Goal: Information Seeking & Learning: Understand process/instructions

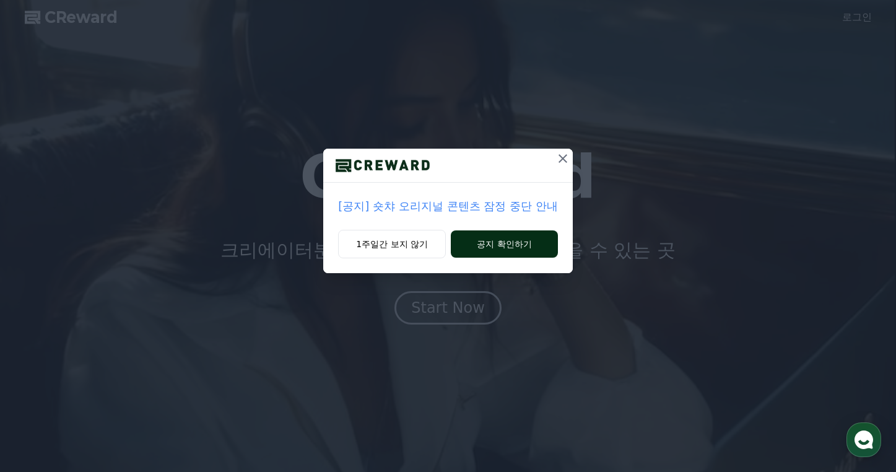
click at [500, 248] on button "공지 확인하기" at bounding box center [504, 243] width 107 height 27
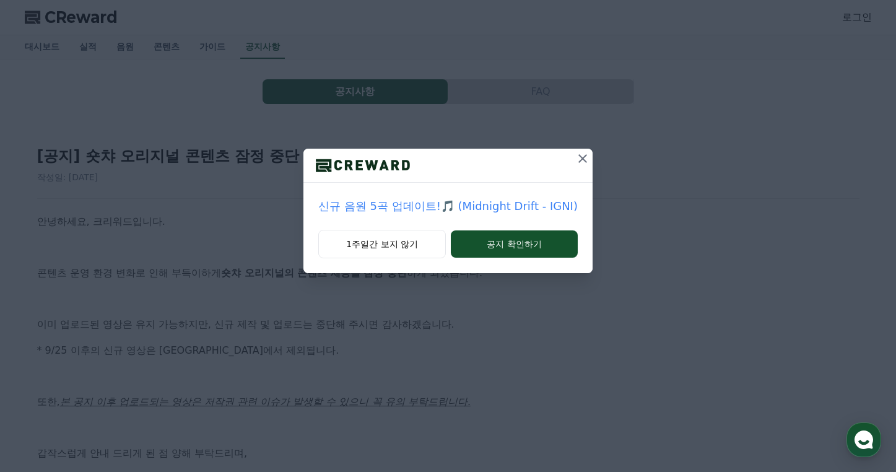
click at [575, 155] on icon at bounding box center [582, 158] width 15 height 15
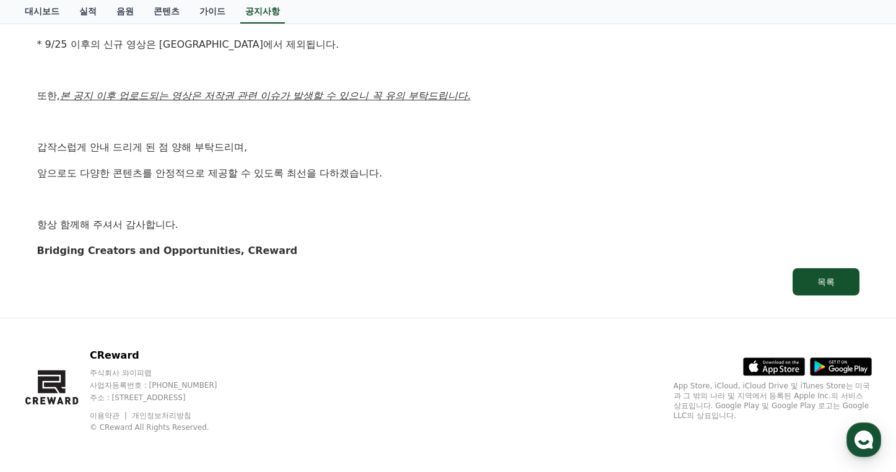
scroll to position [50, 0]
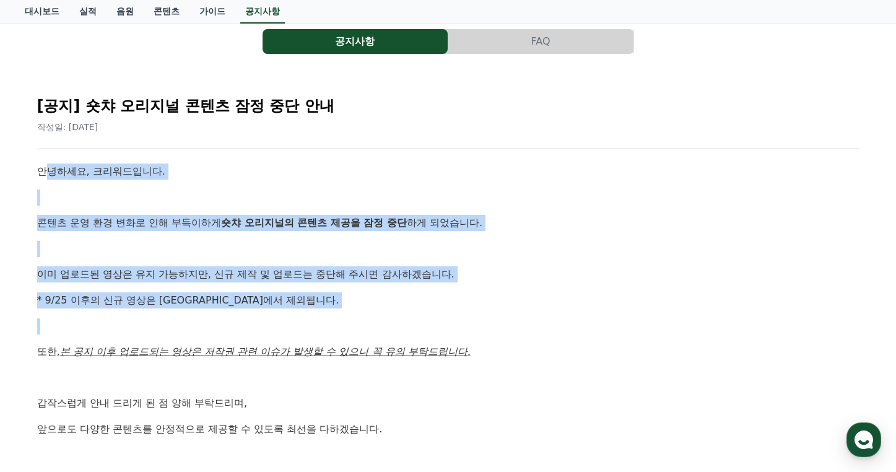
drag, startPoint x: 43, startPoint y: 171, endPoint x: 219, endPoint y: 314, distance: 227.1
click at [219, 314] on div "안녕하세요, 크리워드입니다. 콘텐츠 운영 환경 변화로 인해 부득이하게 숏챠 오리지널의 콘텐츠 제공을 잠정 중단 하게 되었습니다. 이미 업로드된…" at bounding box center [448, 338] width 822 height 350
click at [256, 310] on div "안녕하세요, 크리워드입니다. 콘텐츠 운영 환경 변화로 인해 부득이하게 숏챠 오리지널의 콘텐츠 제공을 잠정 중단 하게 되었습니다. 이미 업로드된…" at bounding box center [448, 338] width 822 height 350
drag, startPoint x: 305, startPoint y: 312, endPoint x: 25, endPoint y: 155, distance: 320.9
click at [25, 155] on div "[공지] 숏챠 오리지널 콘텐츠 잠정 중단 안내 작성일: [DATE] 안녕하세요, 크리워드입니다. 콘텐츠 운영 환경 변화로 인해 부득이하게 숏챠…" at bounding box center [448, 319] width 847 height 490
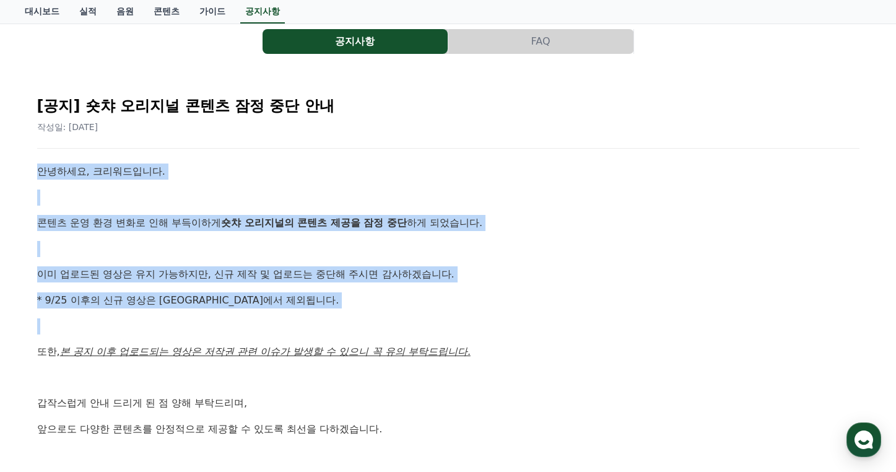
click at [248, 166] on p "안녕하세요, 크리워드입니다." at bounding box center [448, 171] width 822 height 16
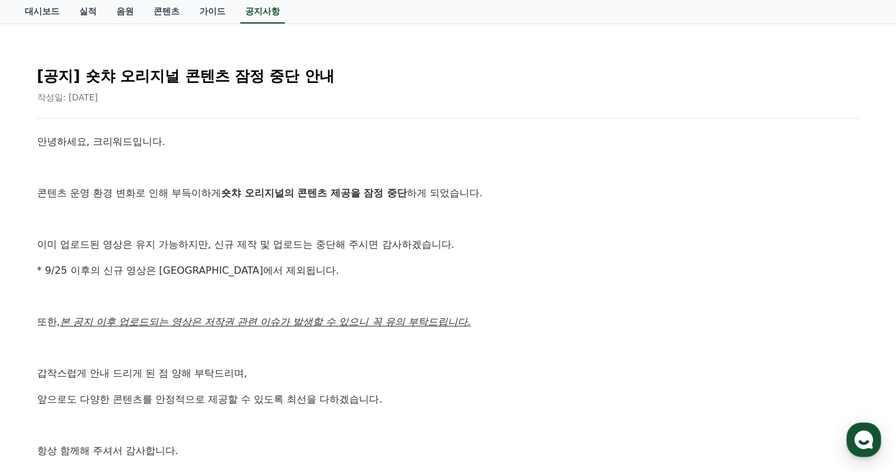
scroll to position [50, 0]
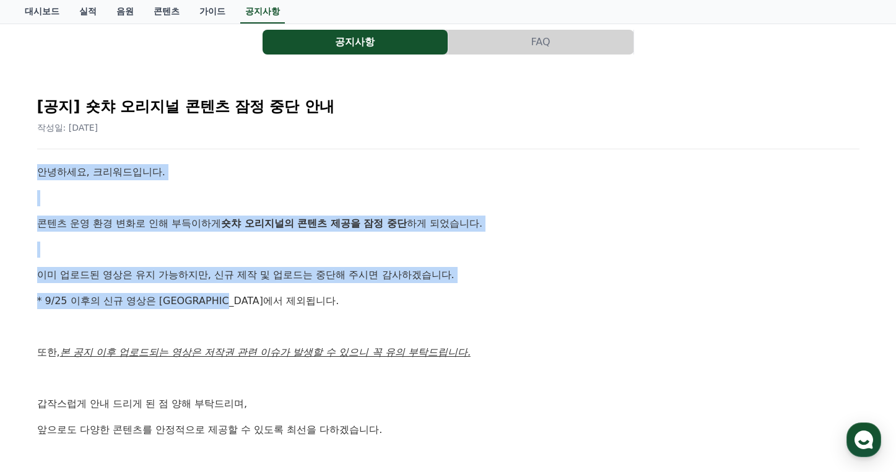
drag, startPoint x: 30, startPoint y: 175, endPoint x: 242, endPoint y: 295, distance: 243.9
click at [242, 295] on div "[공지] 숏챠 오리지널 콘텐츠 잠정 중단 안내 작성일: [DATE] 안녕하세요, 크리워드입니다. 콘텐츠 운영 환경 변화로 인해 부득이하게 숏챠…" at bounding box center [448, 319] width 837 height 480
click at [243, 308] on p "* 9/25 이후의 신규 영상은 [GEOGRAPHIC_DATA]에서 제외됩니다." at bounding box center [448, 301] width 822 height 16
drag, startPoint x: 267, startPoint y: 311, endPoint x: 16, endPoint y: 156, distance: 294.6
click at [16, 156] on div "공지사항 FAQ [공지] 숏챠 오리지널 콘텐츠 잠정 중단 안내 작성일: [DATE] 안녕하세요, 크리워드입니다. 콘텐츠 운영 환경 변화로 인해…" at bounding box center [448, 292] width 867 height 564
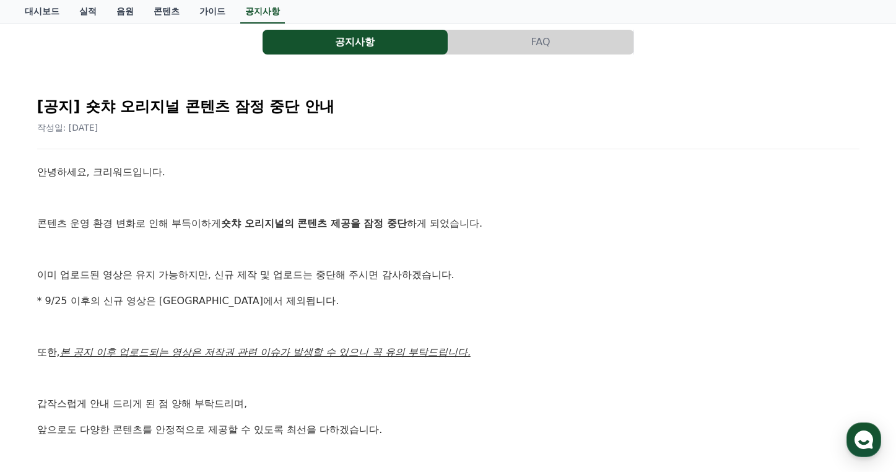
click at [228, 192] on p at bounding box center [448, 198] width 822 height 16
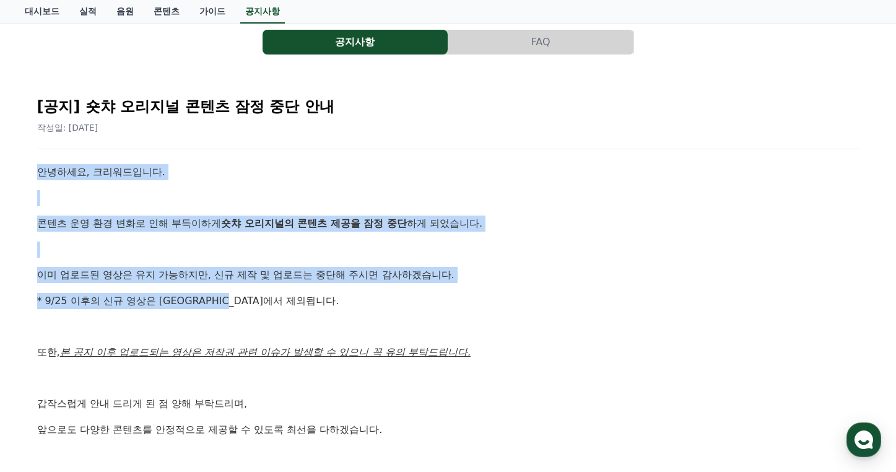
drag, startPoint x: 39, startPoint y: 170, endPoint x: 305, endPoint y: 297, distance: 294.3
click at [305, 297] on div "안녕하세요, 크리워드입니다. 콘텐츠 운영 환경 변화로 인해 부득이하게 숏챠 오리지널의 콘텐츠 제공을 잠정 중단 하게 되었습니다. 이미 업로드된…" at bounding box center [448, 339] width 822 height 350
click at [301, 301] on p "* 9/25 이후의 신규 영상은 [GEOGRAPHIC_DATA]에서 제외됩니다." at bounding box center [448, 301] width 822 height 16
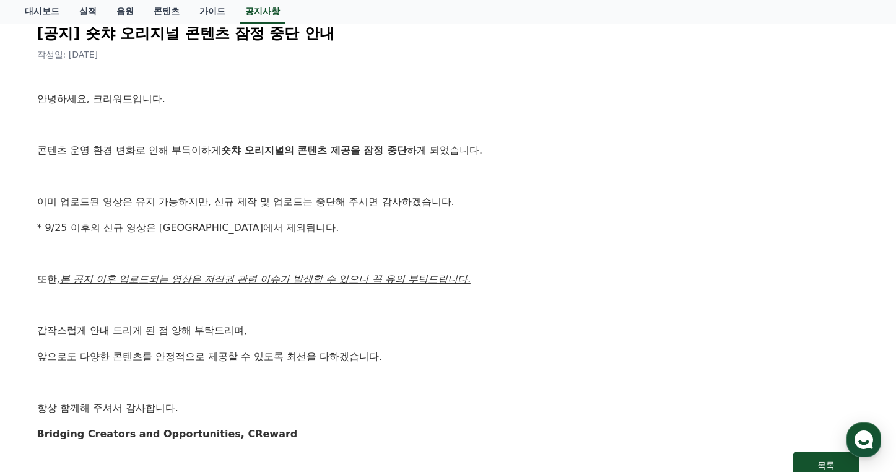
scroll to position [155, 0]
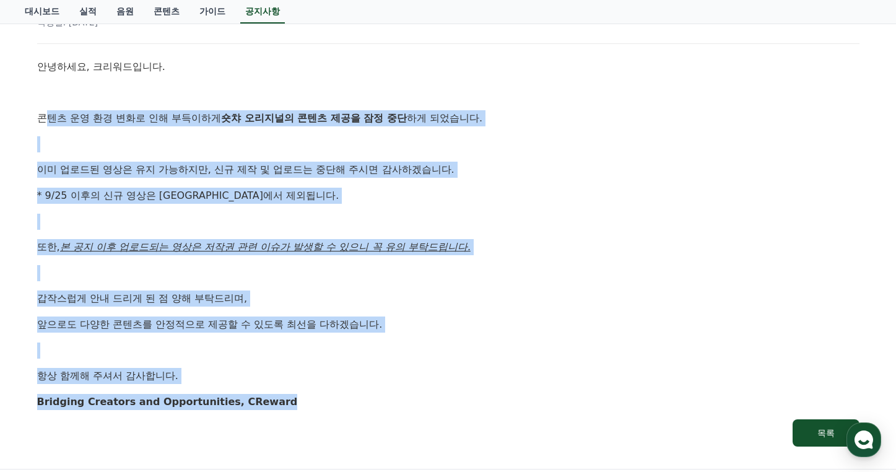
drag, startPoint x: 51, startPoint y: 125, endPoint x: 330, endPoint y: 407, distance: 396.6
click at [330, 407] on div "안녕하세요, 크리워드입니다. 콘텐츠 운영 환경 변화로 인해 부득이하게 숏챠 오리지널의 콘텐츠 제공을 잠정 중단 하게 되었습니다. 이미 업로드된…" at bounding box center [448, 234] width 822 height 350
click at [368, 396] on p "Bridging Creators and Opportunities, CReward" at bounding box center [448, 402] width 822 height 16
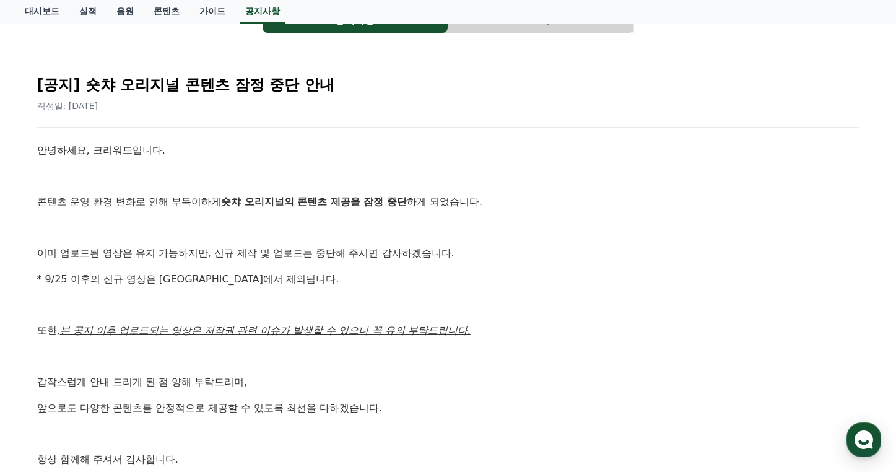
scroll to position [0, 0]
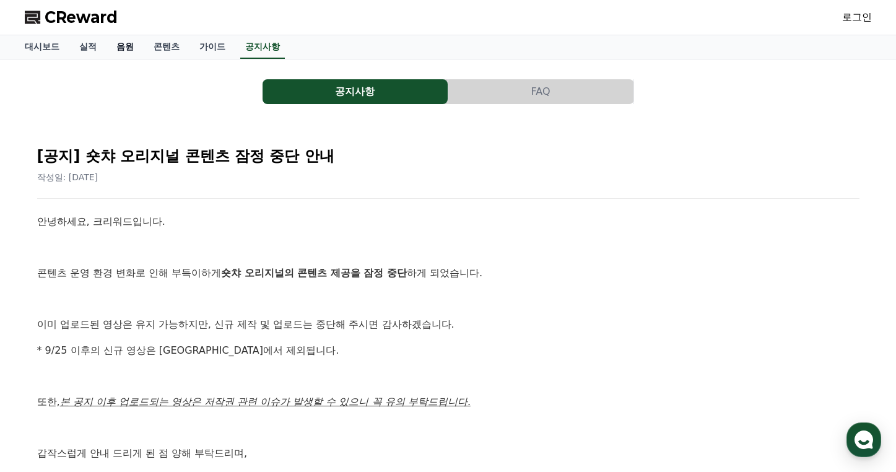
click at [115, 50] on link "음원" at bounding box center [124, 47] width 37 height 24
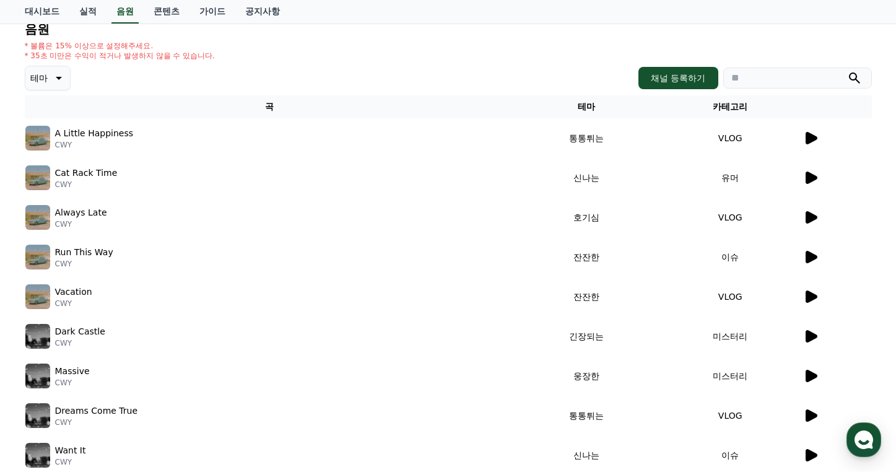
scroll to position [261, 0]
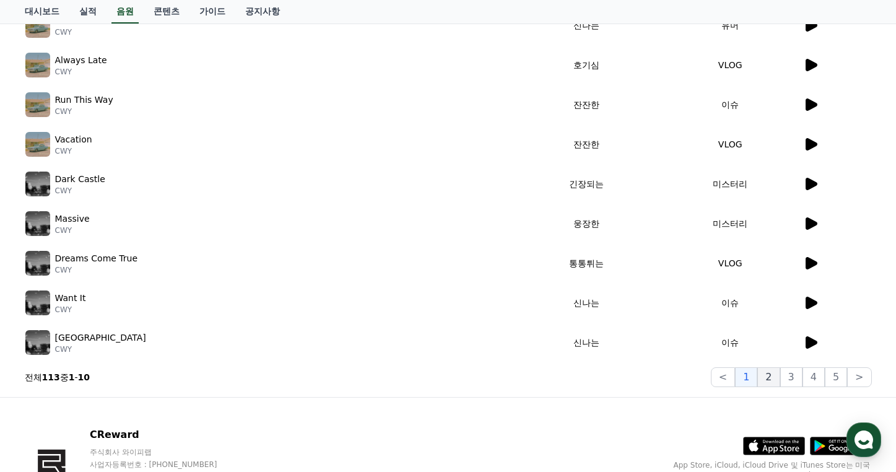
click at [775, 373] on button "2" at bounding box center [768, 377] width 22 height 20
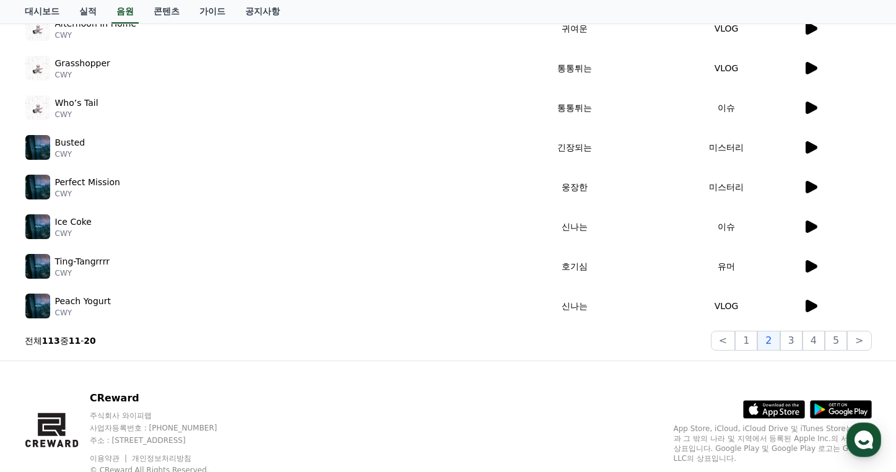
scroll to position [340, 0]
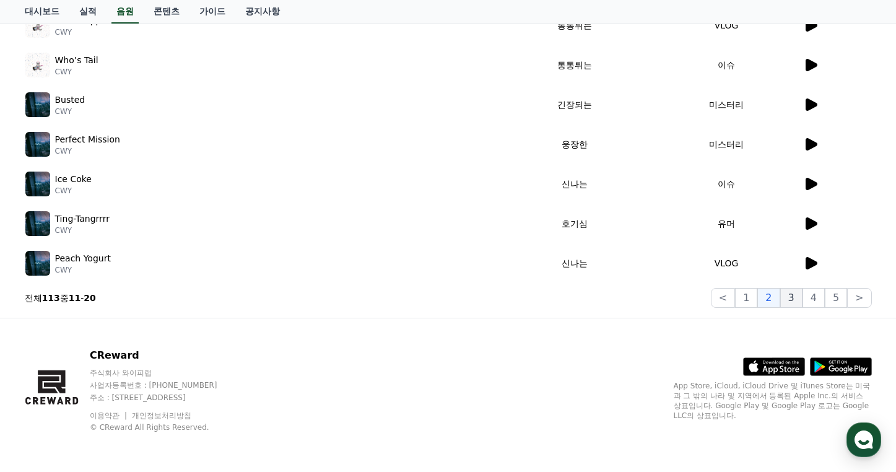
click at [792, 293] on button "3" at bounding box center [791, 298] width 22 height 20
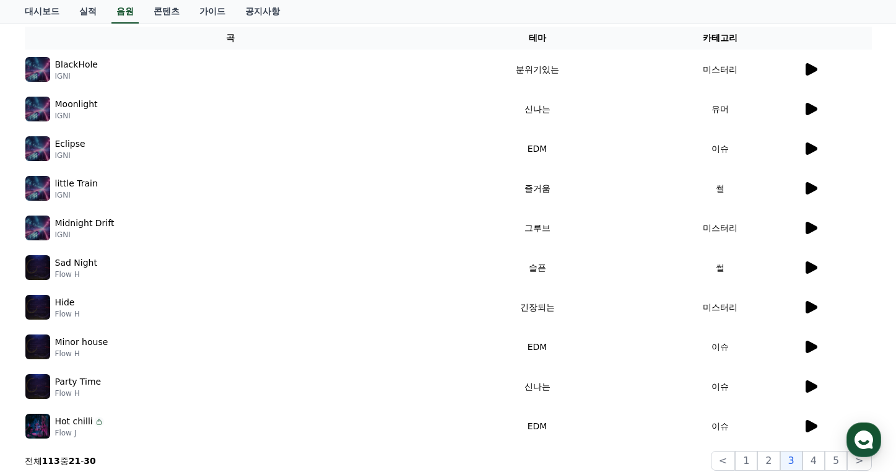
scroll to position [206, 0]
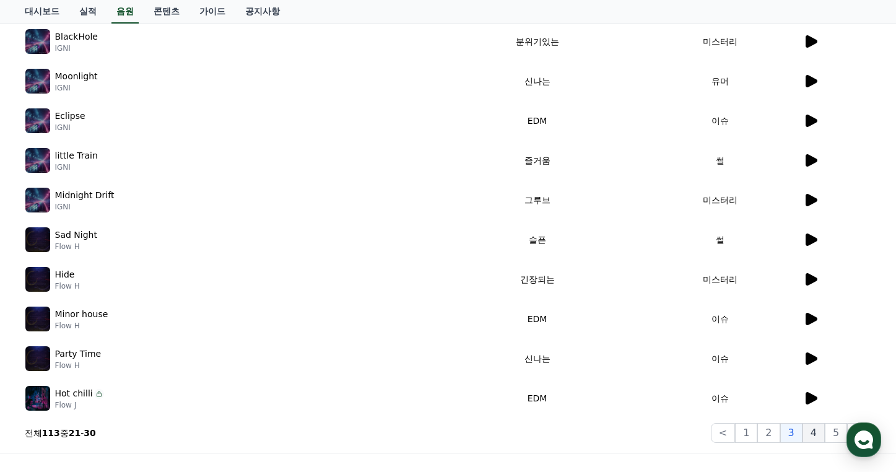
click at [815, 433] on button "4" at bounding box center [813, 433] width 22 height 20
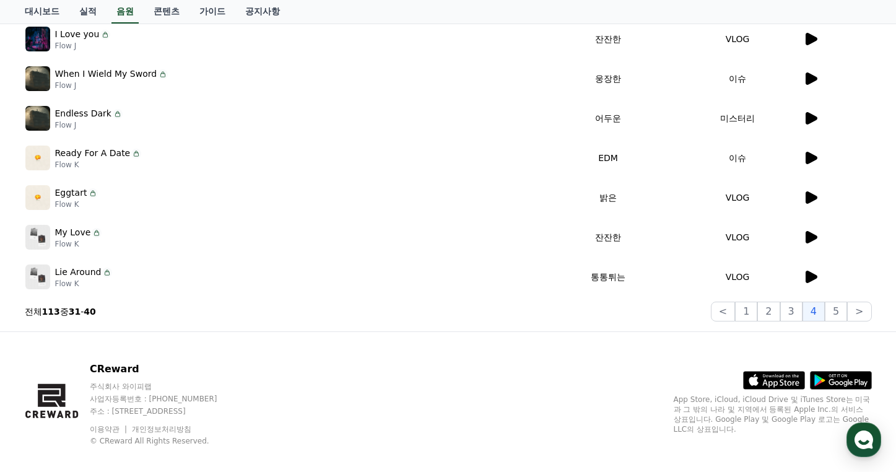
scroll to position [340, 0]
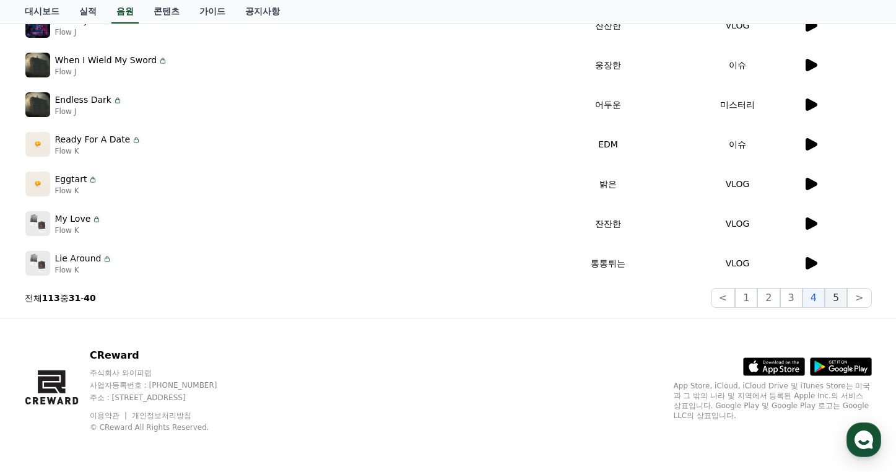
click at [837, 301] on button "5" at bounding box center [836, 298] width 22 height 20
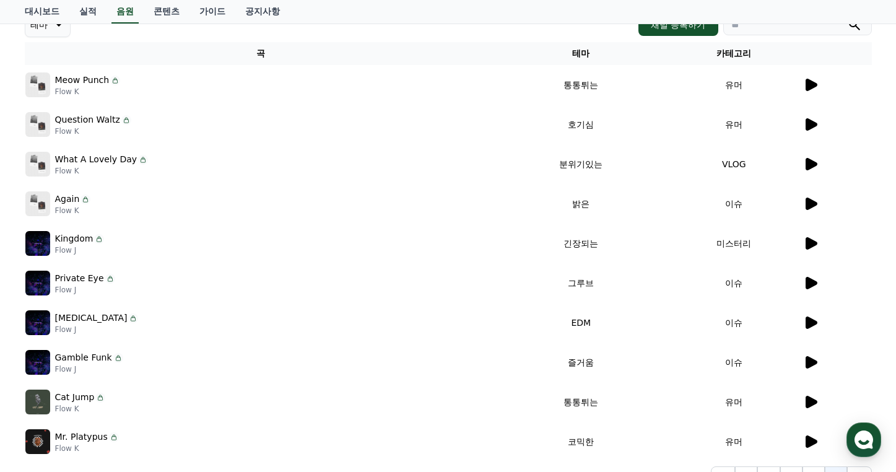
scroll to position [230, 0]
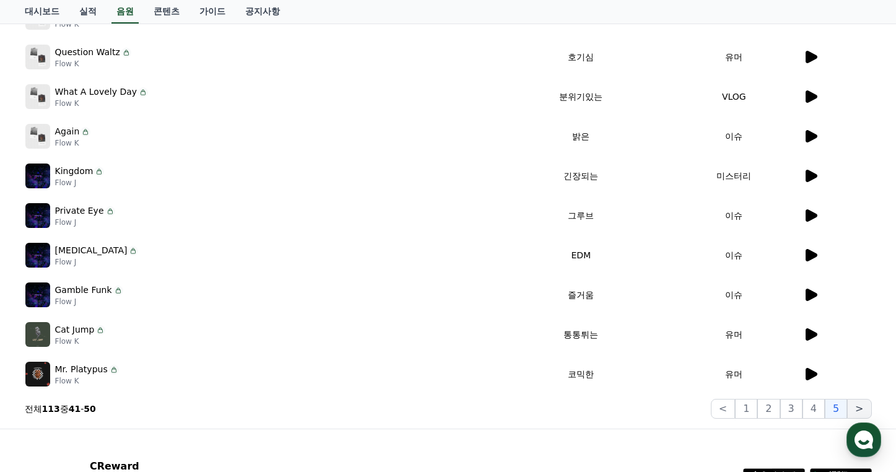
click at [864, 405] on button ">" at bounding box center [859, 409] width 24 height 20
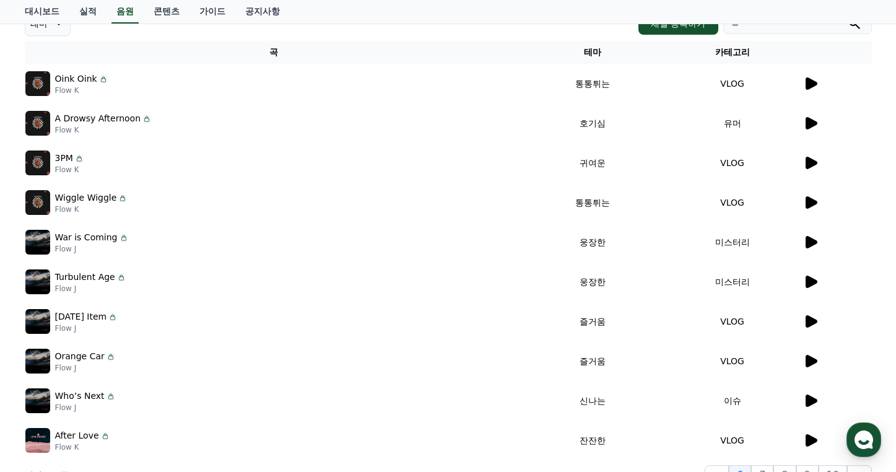
scroll to position [267, 0]
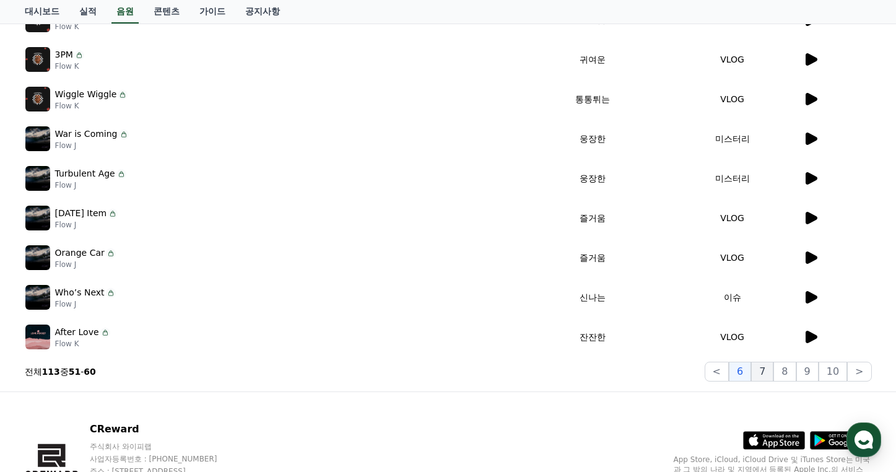
click at [773, 368] on button "7" at bounding box center [762, 371] width 22 height 20
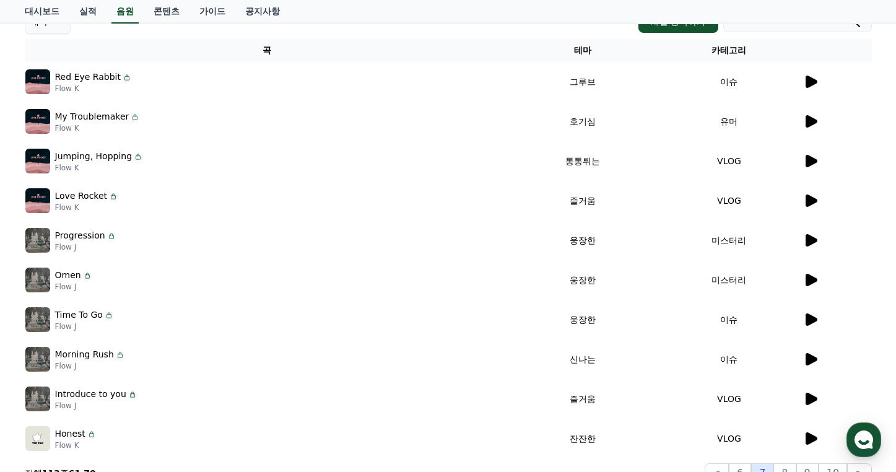
scroll to position [254, 0]
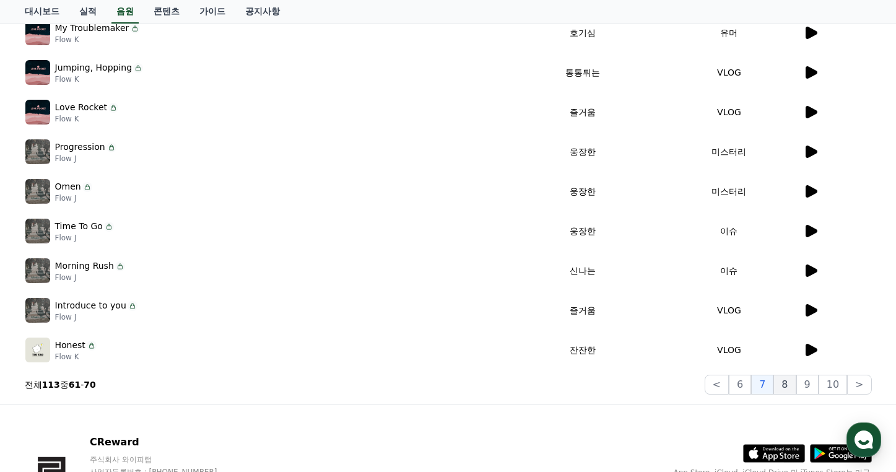
click at [791, 386] on button "8" at bounding box center [784, 384] width 22 height 20
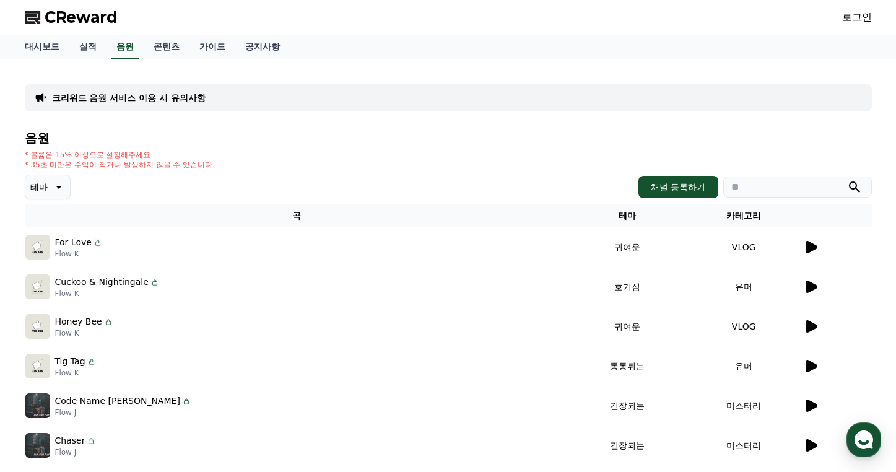
click at [146, 100] on p "크리워드 음원 서비스 이용 시 유의사항" at bounding box center [129, 98] width 154 height 12
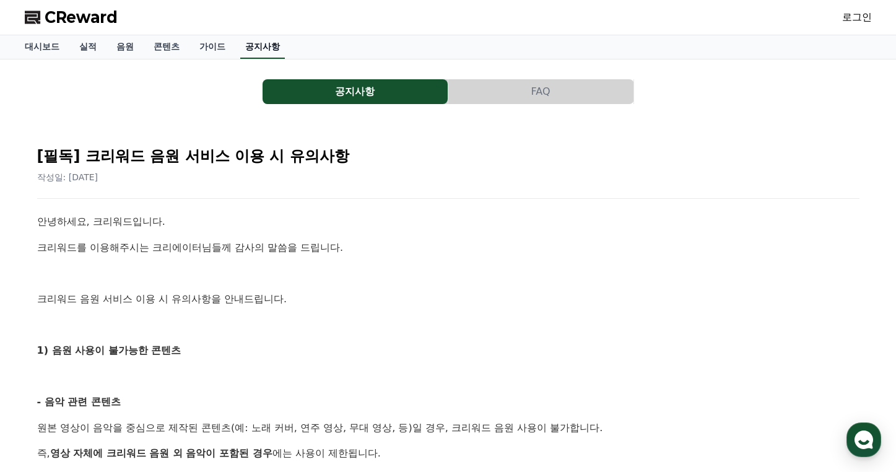
click at [240, 50] on link "공지사항" at bounding box center [262, 47] width 45 height 24
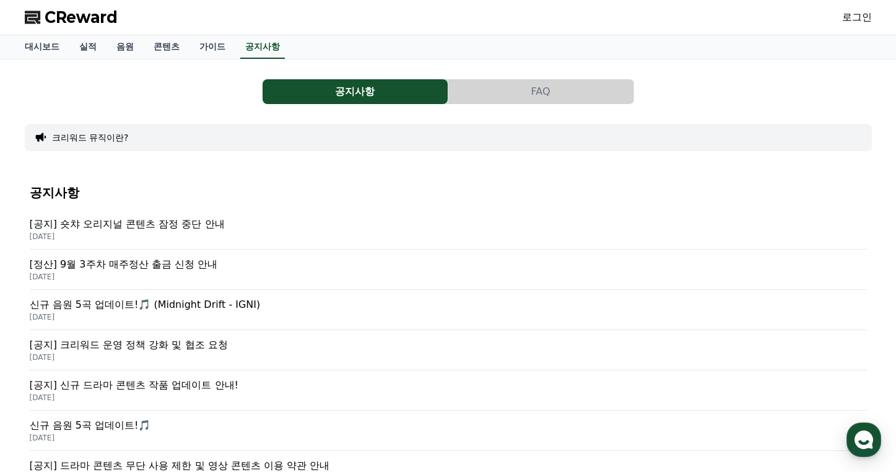
click at [157, 218] on p "[공지] 숏챠 오리지널 콘텐츠 잠정 중단 안내" at bounding box center [448, 224] width 837 height 15
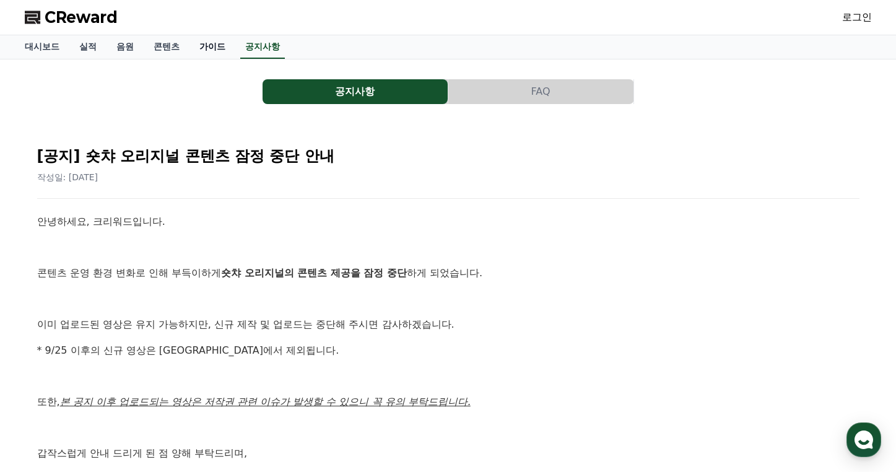
click at [191, 44] on link "가이드" at bounding box center [212, 47] width 46 height 24
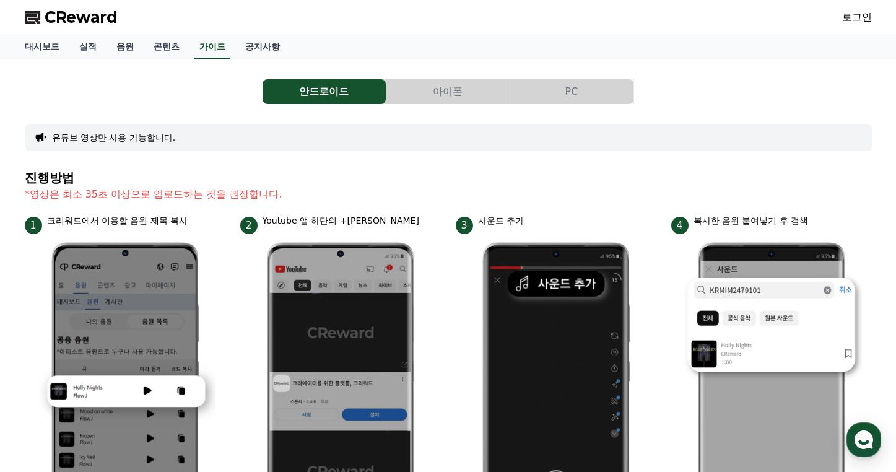
click at [444, 93] on button "아이폰" at bounding box center [447, 91] width 123 height 25
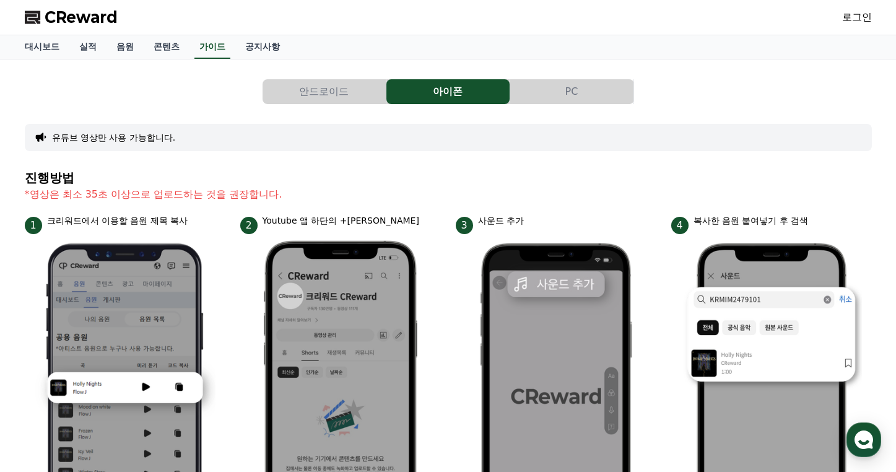
click at [538, 95] on button "PC" at bounding box center [571, 91] width 123 height 25
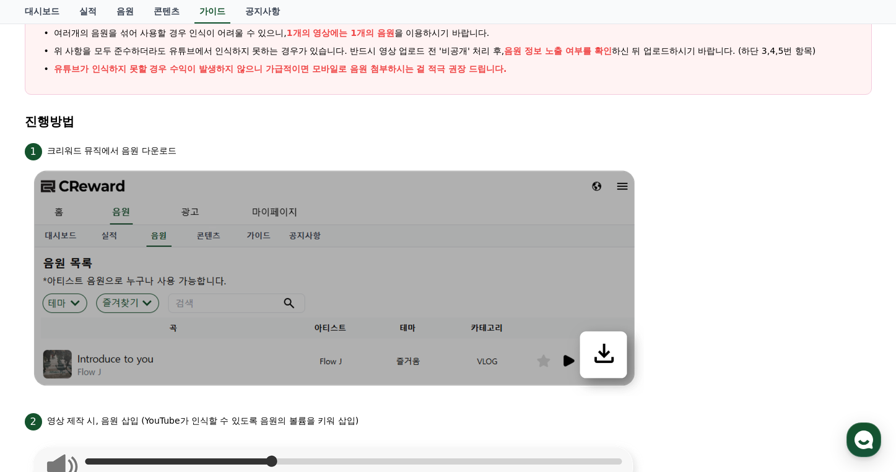
scroll to position [142, 0]
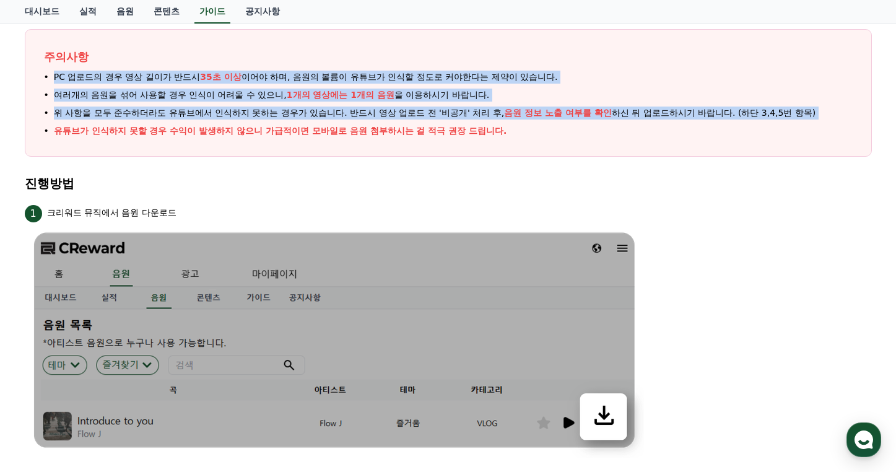
drag, startPoint x: 249, startPoint y: 62, endPoint x: 468, endPoint y: 122, distance: 227.2
click at [468, 122] on div "주의사항 PC 업로드의 경우 영상 길이가 반드시 35초 이상 이어야 하며, 음원의 볼륨이 유튜브가 인식할 정도로 커야한다는 제약이 있습니다. …" at bounding box center [448, 93] width 847 height 128
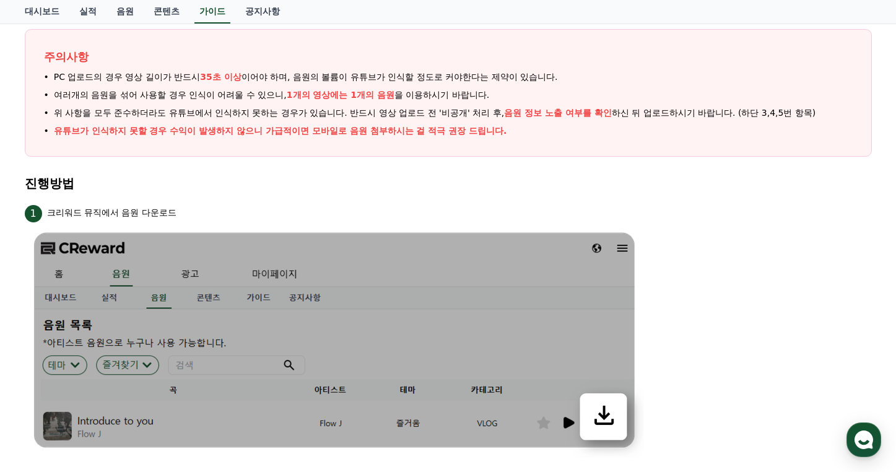
drag, startPoint x: 467, startPoint y: 134, endPoint x: 467, endPoint y: 140, distance: 6.2
click at [467, 137] on li "유튜브가 인식하지 못할 경우 수익이 발생하지 않으니 가급적이면 모바일로 음원 첨부하시는 걸 적극 권장 드립니다." at bounding box center [448, 130] width 808 height 13
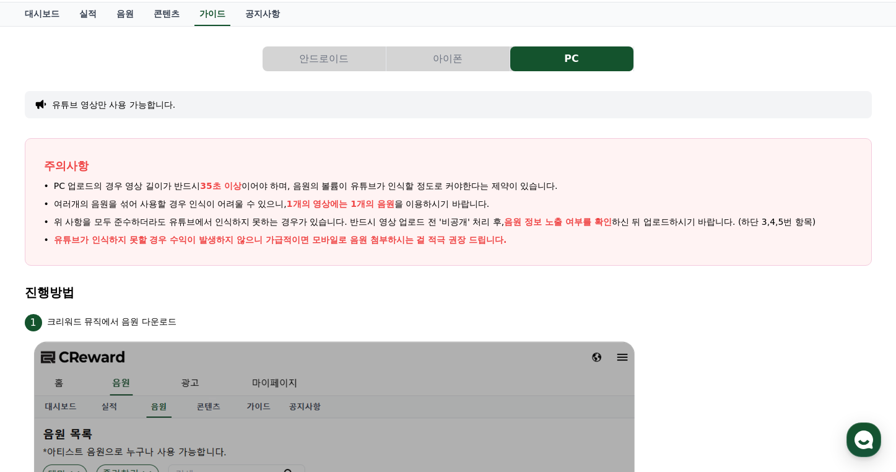
scroll to position [0, 0]
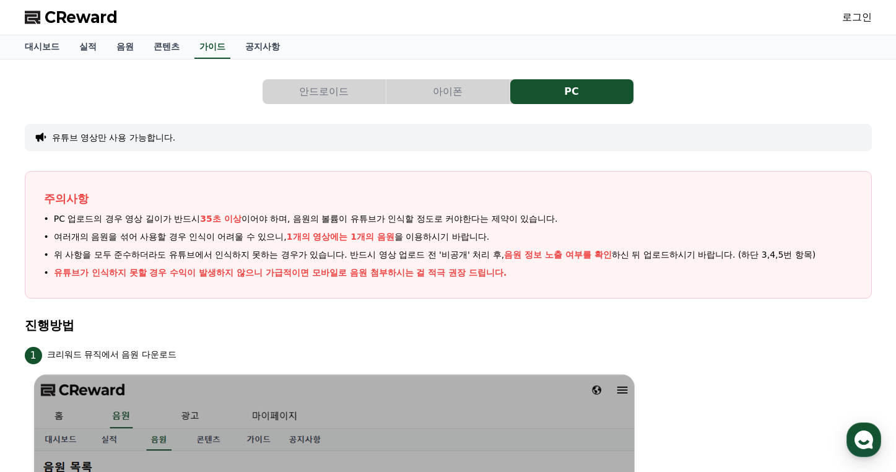
click at [444, 98] on button "아이폰" at bounding box center [447, 91] width 123 height 25
